Goal: Transaction & Acquisition: Book appointment/travel/reservation

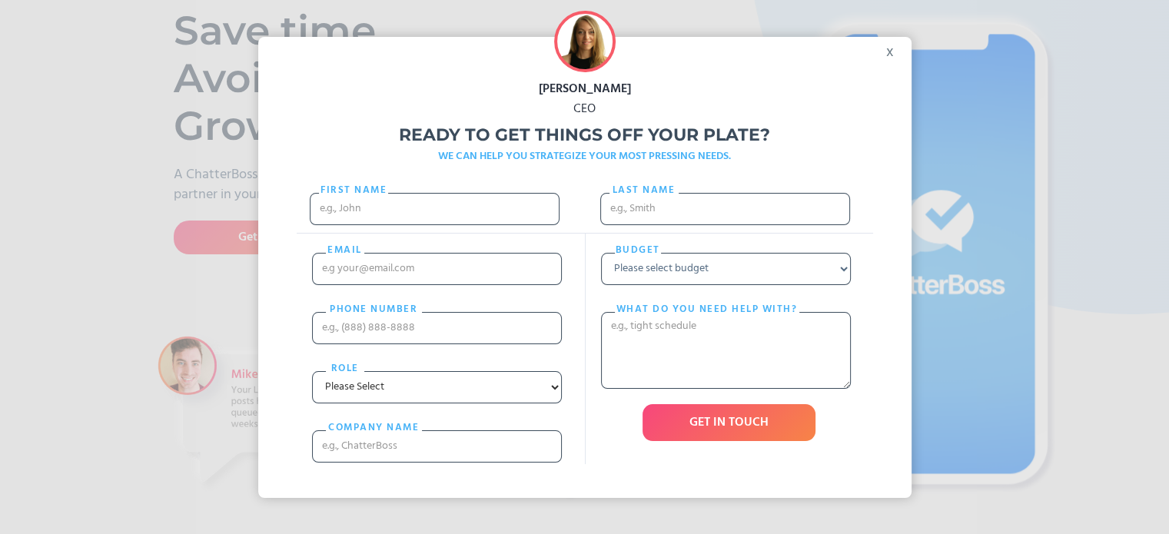
scroll to position [154, 0]
click at [437, 207] on input "First Name" at bounding box center [435, 209] width 250 height 32
type input "[PERSON_NAME]"
click at [331, 263] on input "email" at bounding box center [437, 269] width 250 height 32
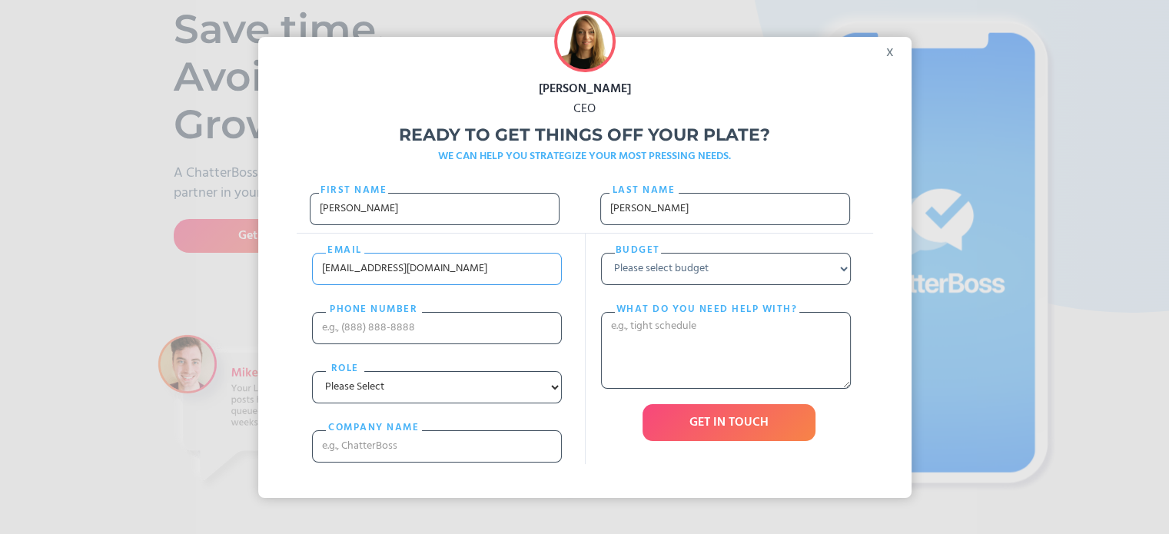
type input "[EMAIL_ADDRESS][DOMAIN_NAME]"
click at [424, 320] on input "PHONE nUMBER" at bounding box center [437, 328] width 250 height 32
type input "[PHONE_NUMBER]"
click at [555, 381] on select "Please Select Entrepreneur Executive Assistant Other" at bounding box center [437, 387] width 250 height 32
select select "Entrepreneur"
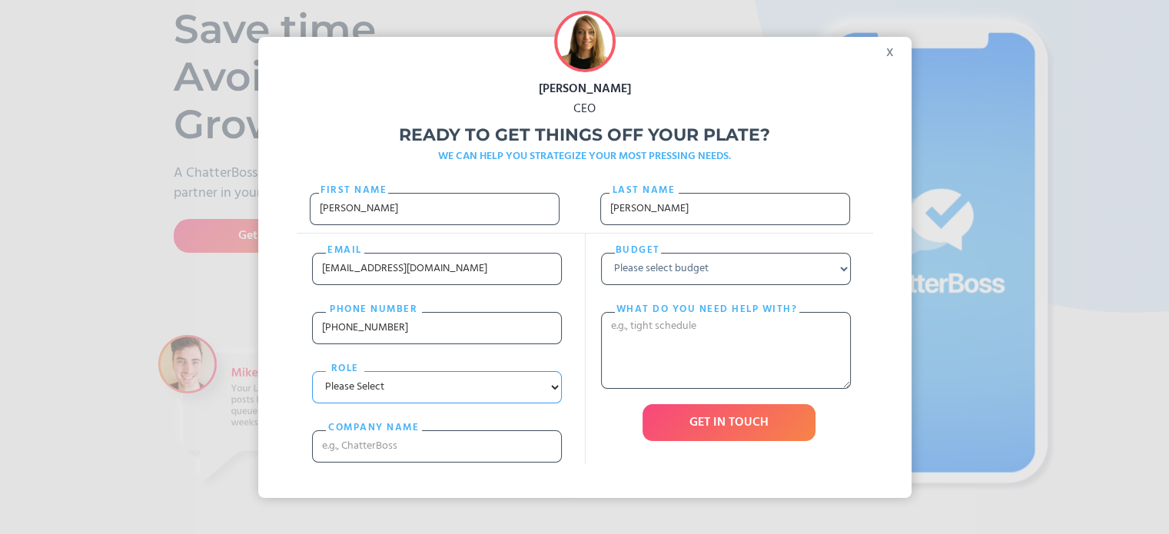
click at [318, 371] on select "Please Select Entrepreneur Executive Assistant Other" at bounding box center [437, 387] width 250 height 32
click at [485, 448] on input "cOMPANY NAME" at bounding box center [437, 447] width 250 height 32
type input "Janice Thomas"
click at [849, 268] on select "Please select budget Under $700 $700 - $1500 $1500 - $3000 $3000+" at bounding box center [726, 269] width 250 height 32
click at [793, 119] on div "Ready to get things off your plate? WE CAN HELP YOU STRATEGIZE YOUR MOST PRESSI…" at bounding box center [585, 142] width 654 height 47
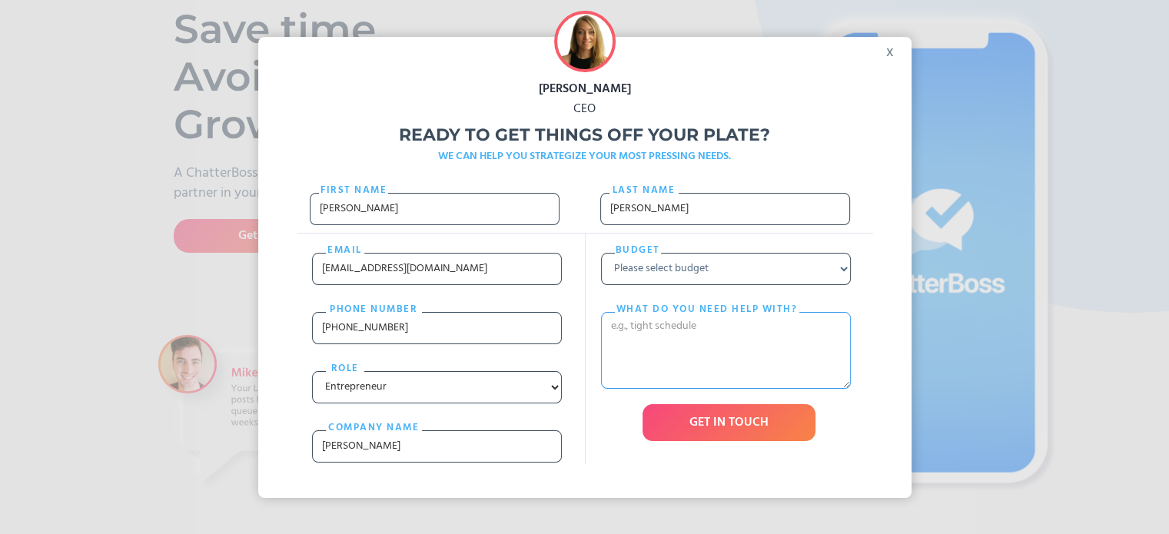
click at [698, 330] on textarea "What do you need help with?" at bounding box center [726, 350] width 250 height 77
type textarea "Several items. Wondering what you do."
click at [898, 49] on div "x" at bounding box center [894, 48] width 35 height 23
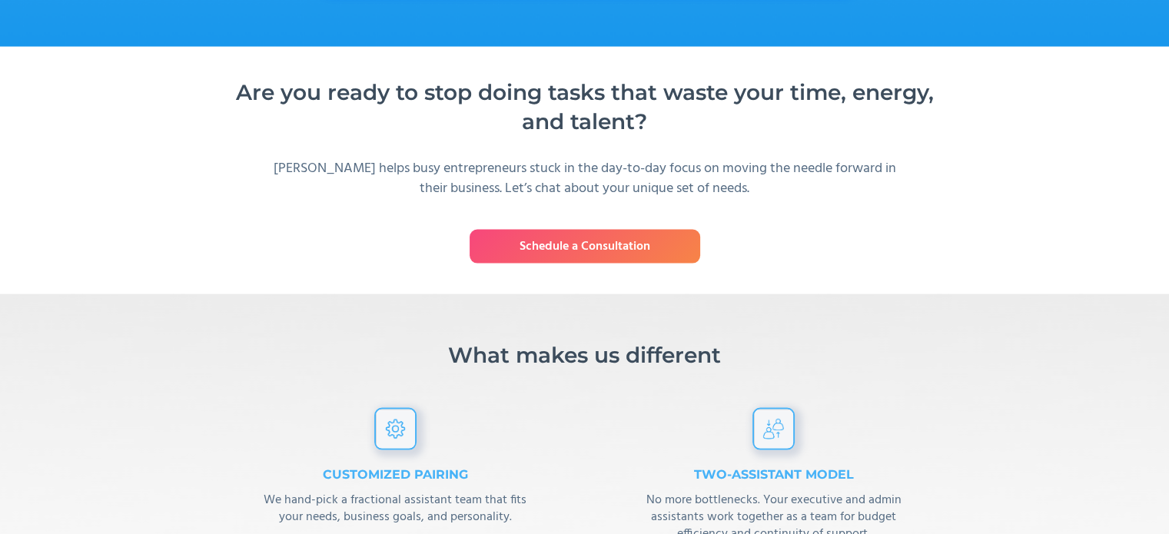
scroll to position [3229, 0]
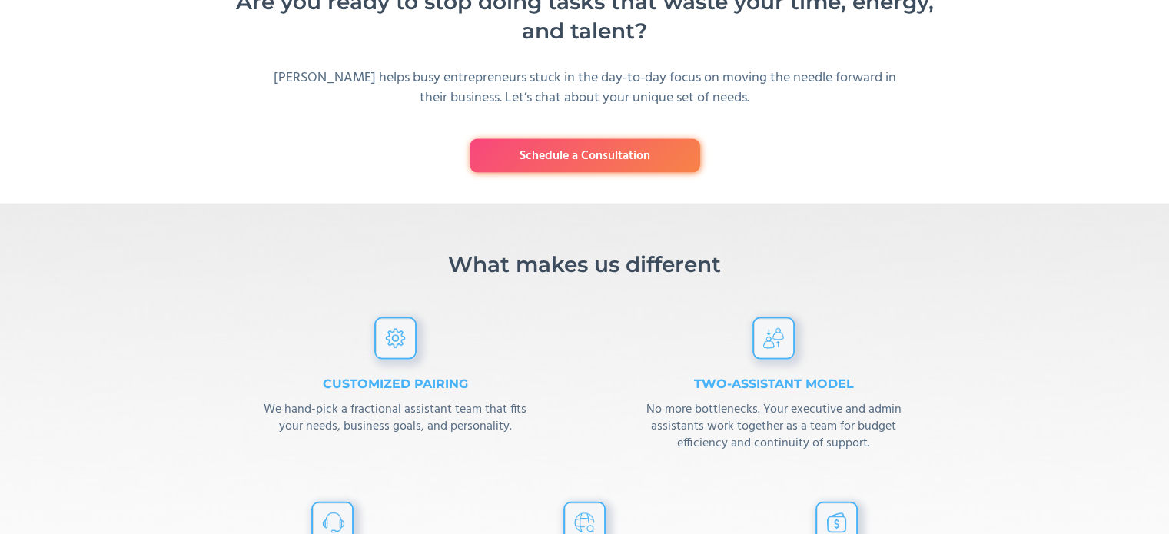
click at [568, 172] on link "Schedule a Consultation" at bounding box center [585, 156] width 231 height 34
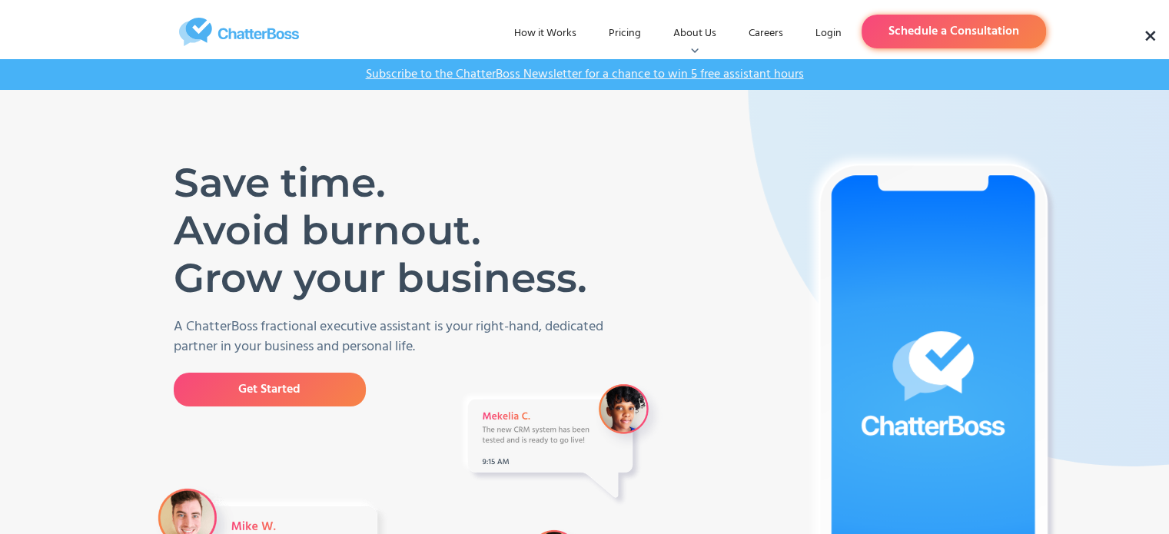
click at [923, 32] on link "Schedule a Consultation" at bounding box center [954, 32] width 185 height 34
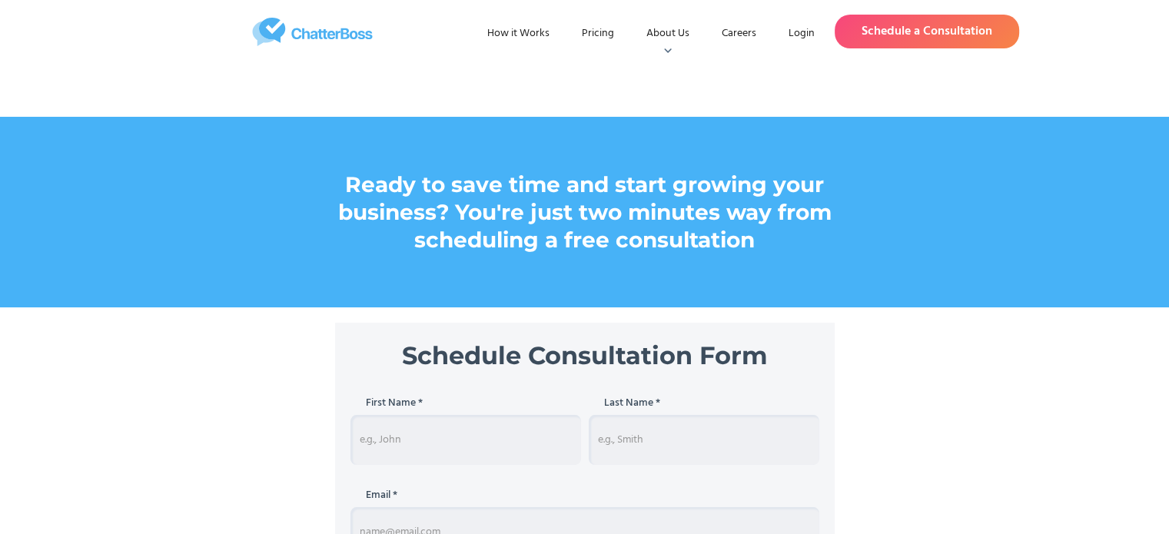
click at [431, 447] on input "Schedule Consultation" at bounding box center [466, 440] width 231 height 50
type input "[PERSON_NAME]"
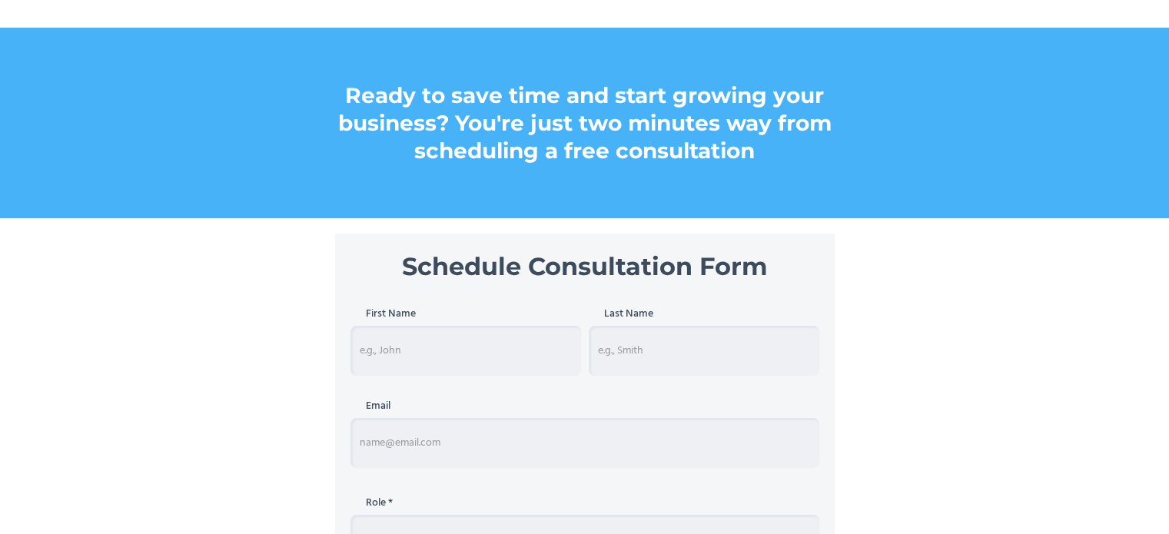
scroll to position [176, 0]
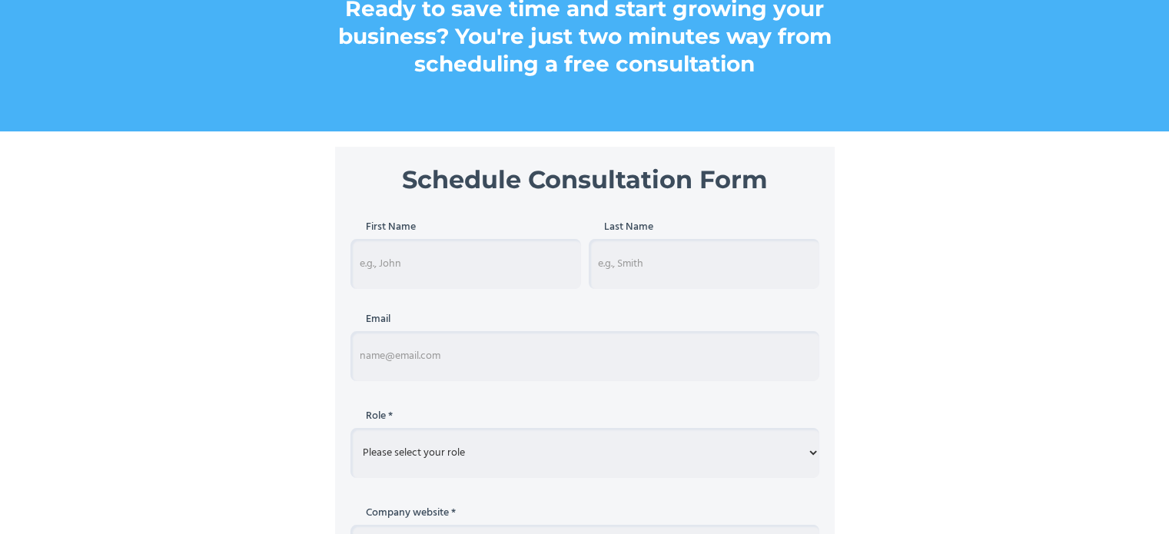
click at [430, 348] on input "Schedule Consultation Form" at bounding box center [585, 356] width 469 height 50
type input "[EMAIL_ADDRESS][DOMAIN_NAME]"
click at [471, 457] on select "Please select your role Entrepreneur Executive Assistant Other" at bounding box center [585, 453] width 469 height 50
select select "entrepreneur"
click at [351, 428] on select "Please select your role Entrepreneur Executive Assistant Other" at bounding box center [585, 453] width 469 height 50
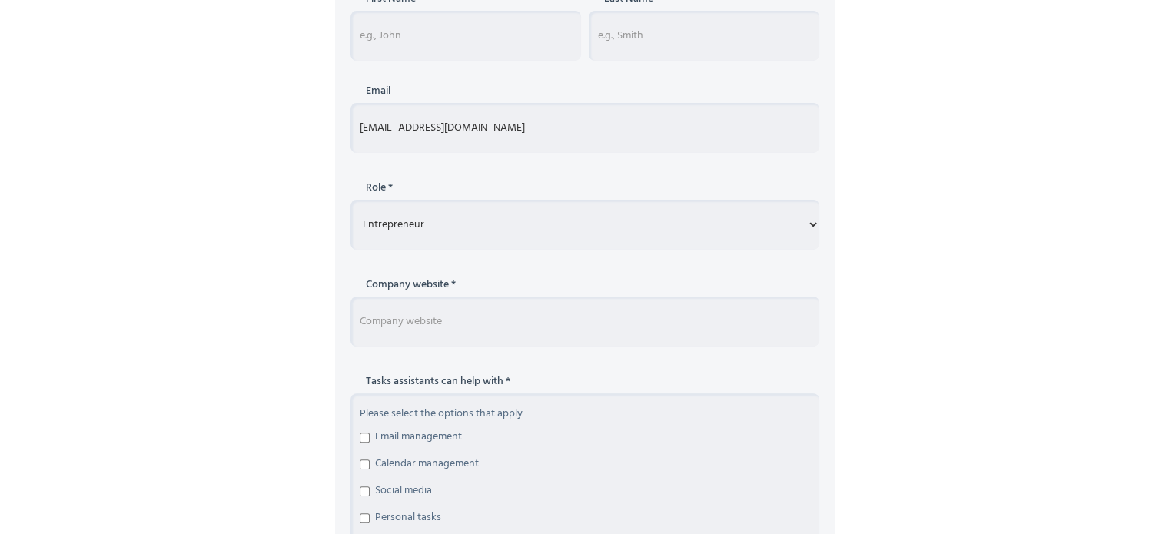
scroll to position [407, 0]
click at [461, 319] on input "Schedule Consultation Form" at bounding box center [585, 319] width 469 height 50
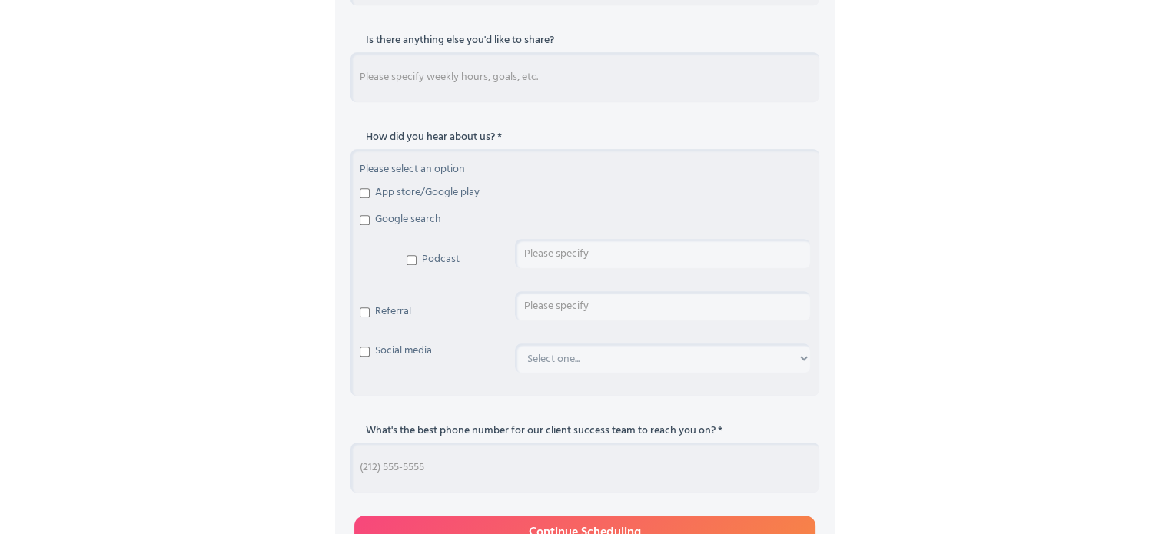
scroll to position [1329, 0]
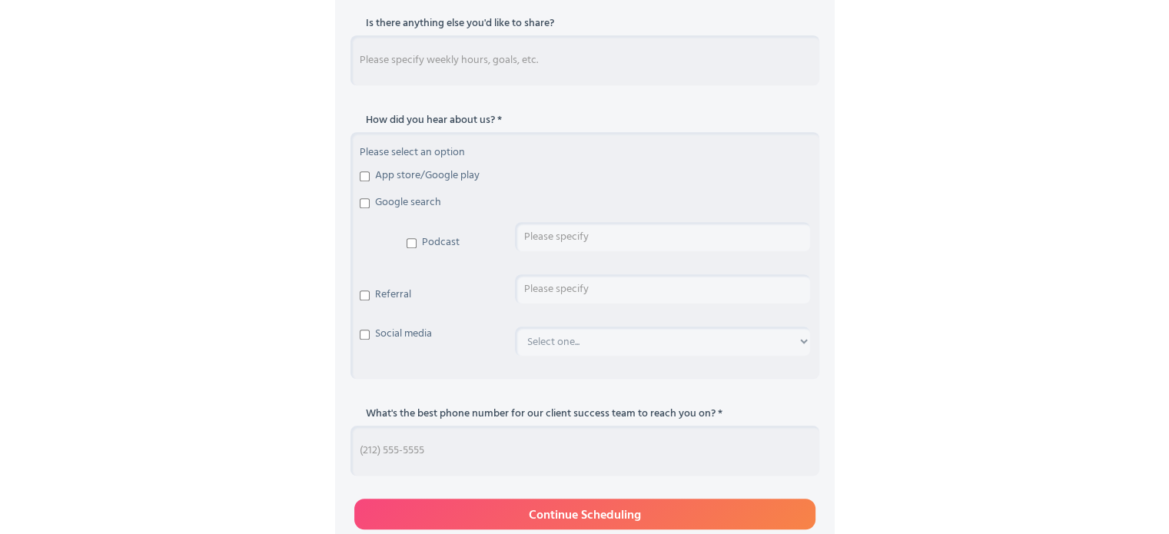
type input "[DOMAIN_NAME]"
click at [363, 294] on input "Referral" at bounding box center [365, 296] width 10 height 10
checkbox input "true"
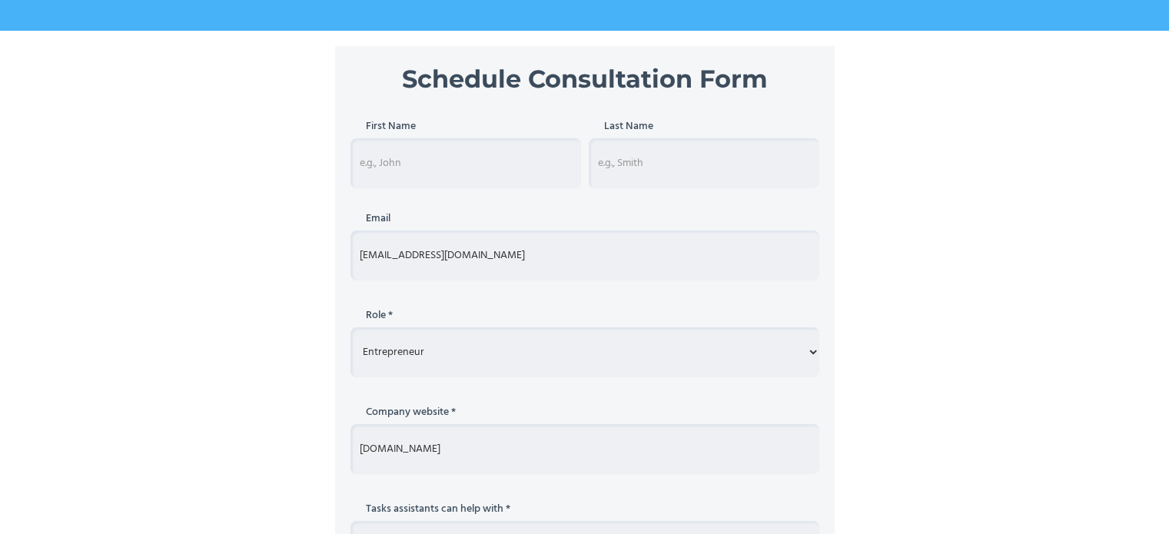
scroll to position [253, 0]
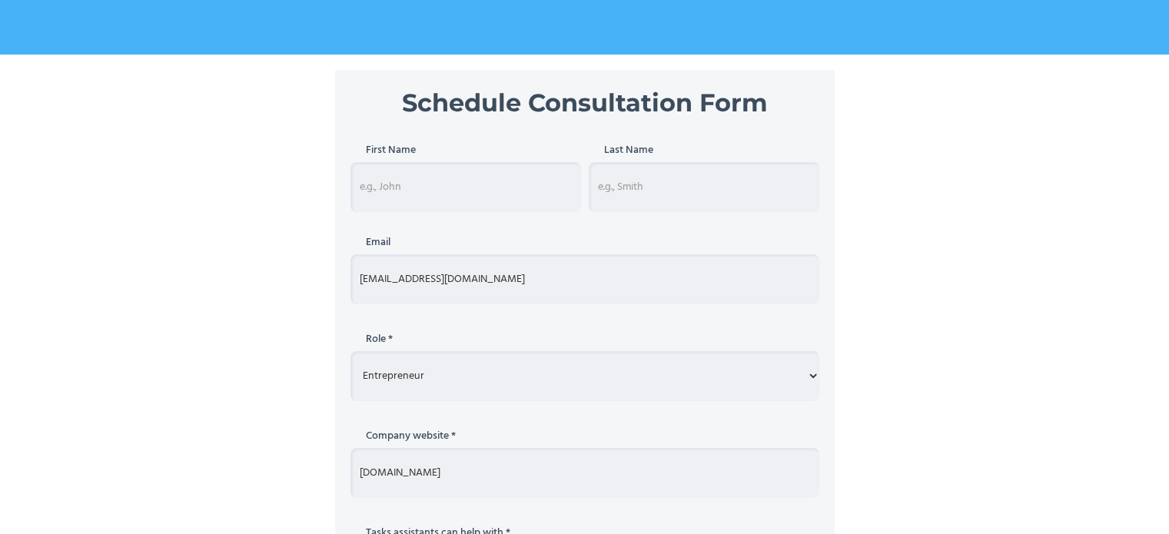
click at [452, 182] on input "Schedule Consultation Form" at bounding box center [466, 187] width 231 height 50
type input "[PERSON_NAME]"
click at [653, 184] on input "Schedule Consultation Form" at bounding box center [704, 187] width 231 height 50
type input "[PERSON_NAME]"
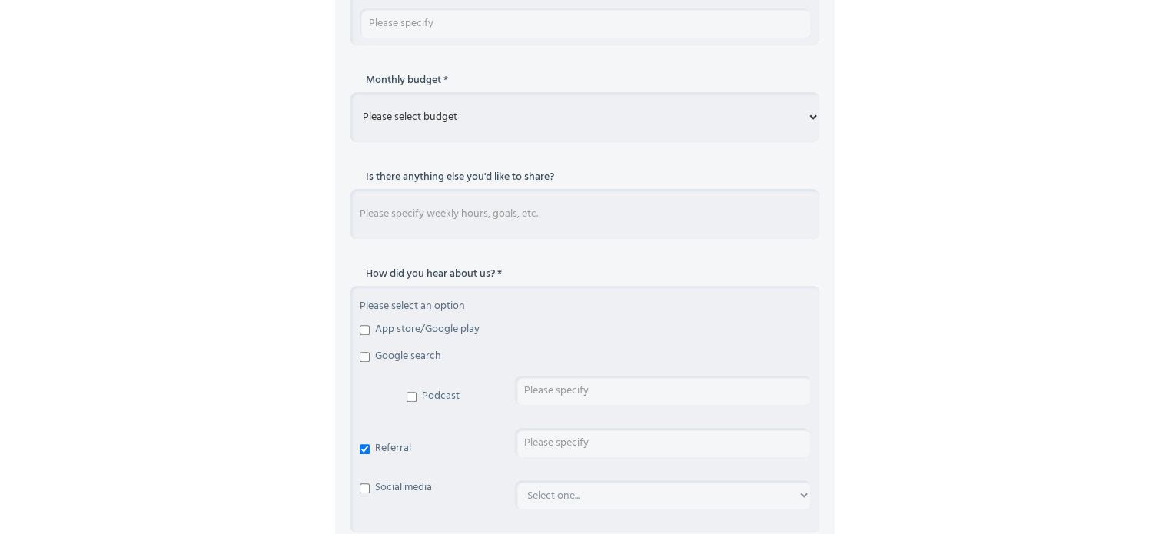
scroll to position [1252, 0]
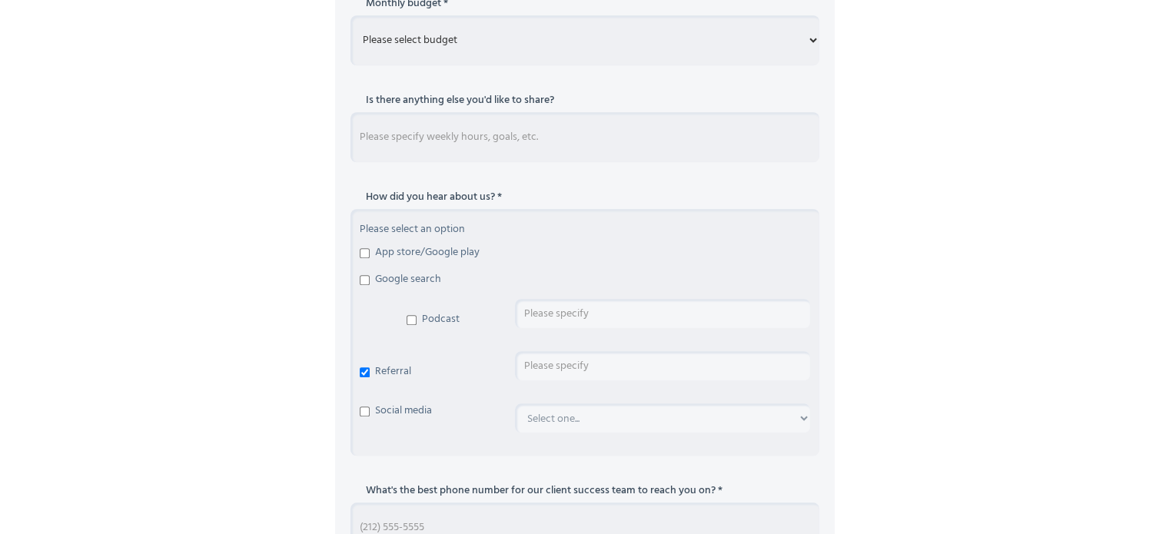
click at [526, 364] on input "Schedule Consultation Form" at bounding box center [662, 365] width 295 height 29
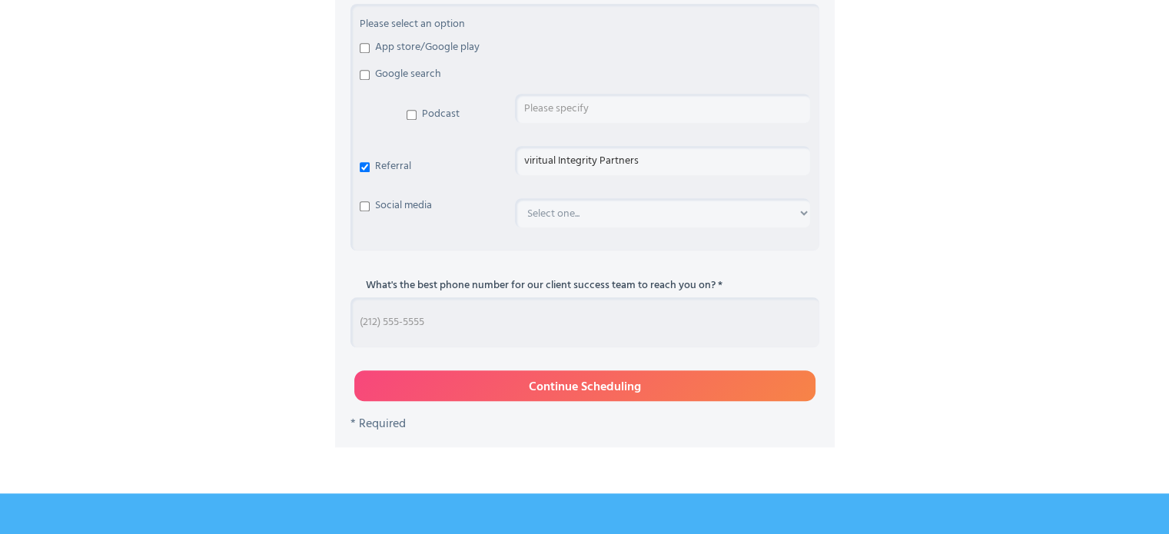
scroll to position [1483, 0]
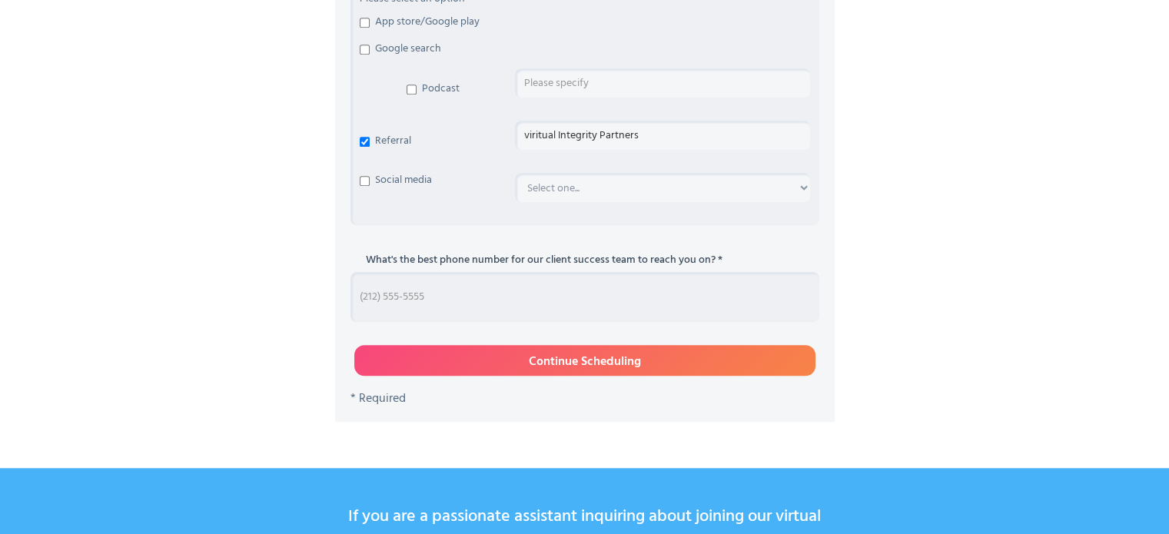
type input "viritual Integrity Partners"
click at [572, 360] on input "Continue Scheduling" at bounding box center [584, 360] width 461 height 31
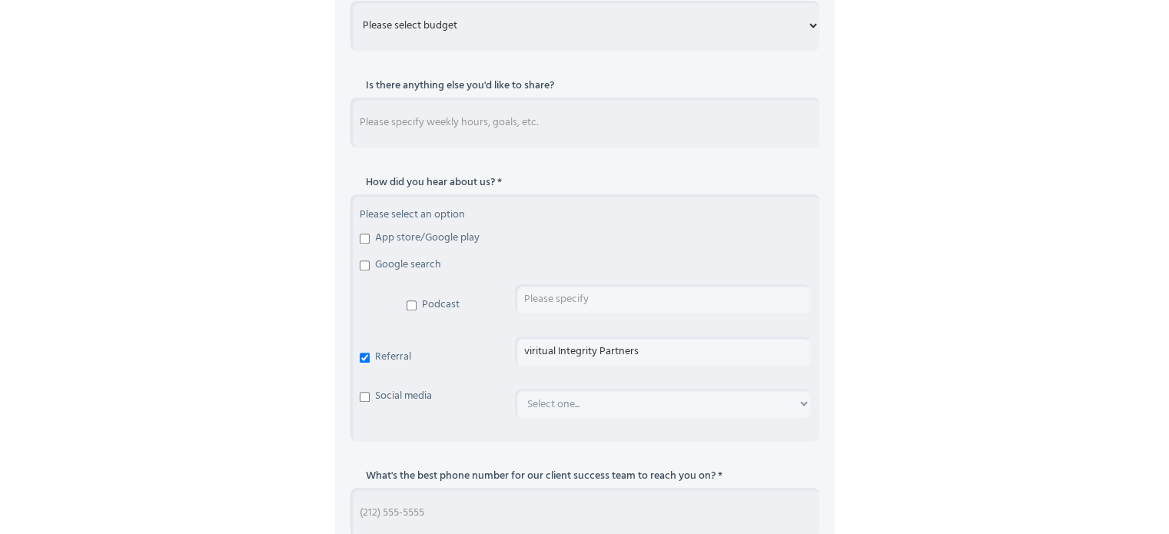
click at [572, 360] on input "viritual Integrity Partners" at bounding box center [662, 351] width 295 height 29
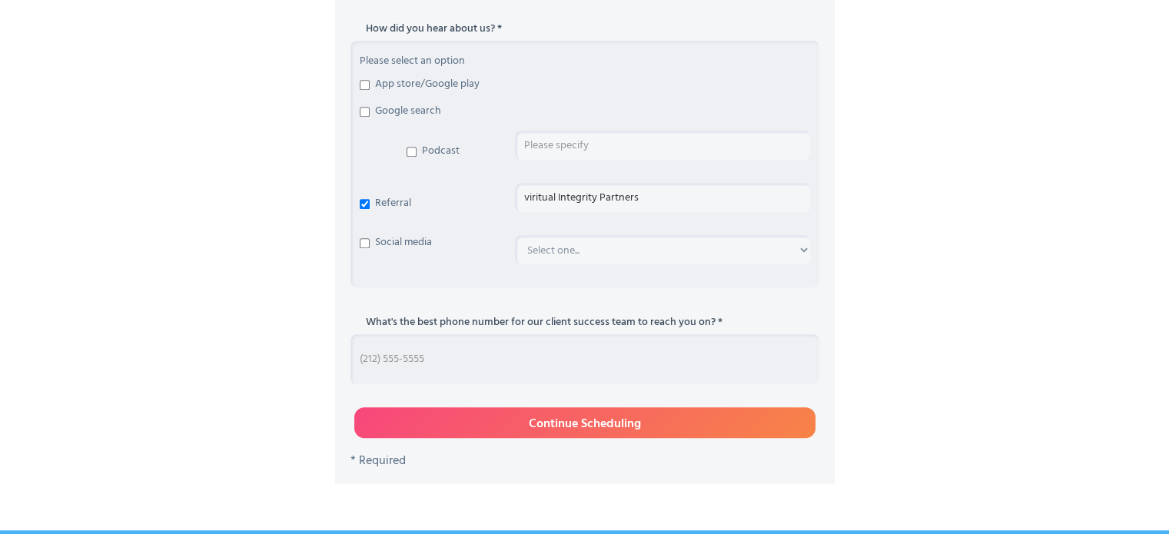
click at [455, 355] on input "Schedule Consultation Form" at bounding box center [585, 359] width 469 height 50
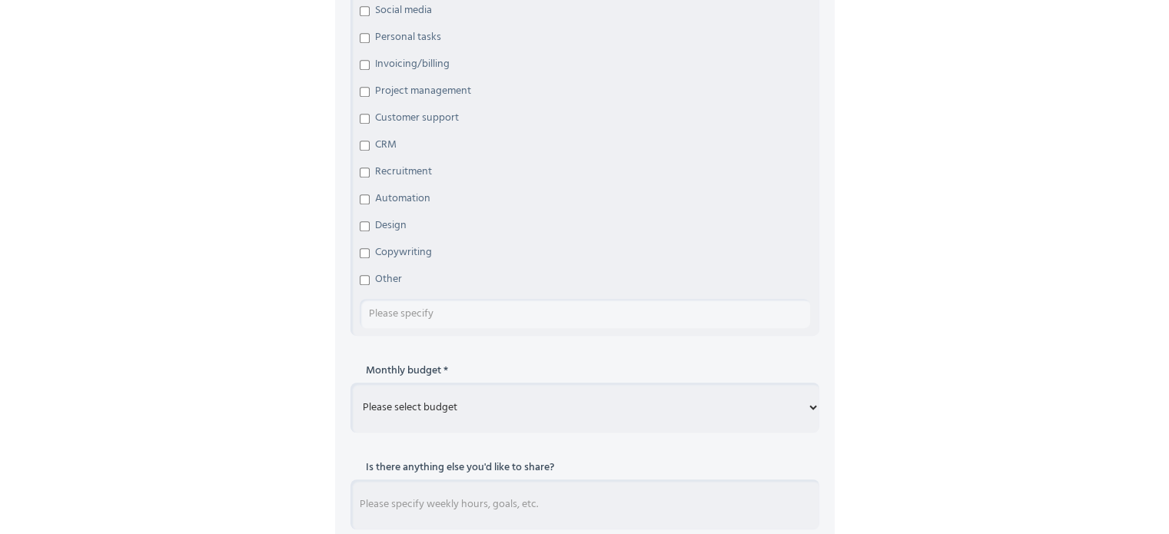
scroll to position [883, 0]
type input "[PHONE_NUMBER]"
click at [403, 309] on input "Schedule Consultation Form" at bounding box center [585, 315] width 451 height 29
type input "website maintenance; getting new"
